Goal: Navigation & Orientation: Find specific page/section

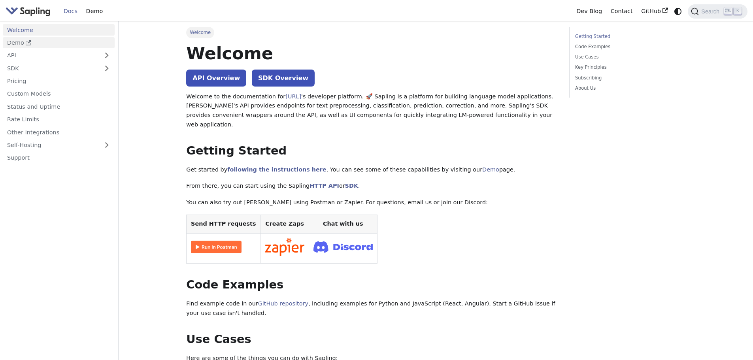
click at [35, 42] on link "Demo" at bounding box center [59, 42] width 112 height 11
click at [664, 13] on use "Main" at bounding box center [666, 10] width 6 height 5
